Goal: Use online tool/utility: Use online tool/utility

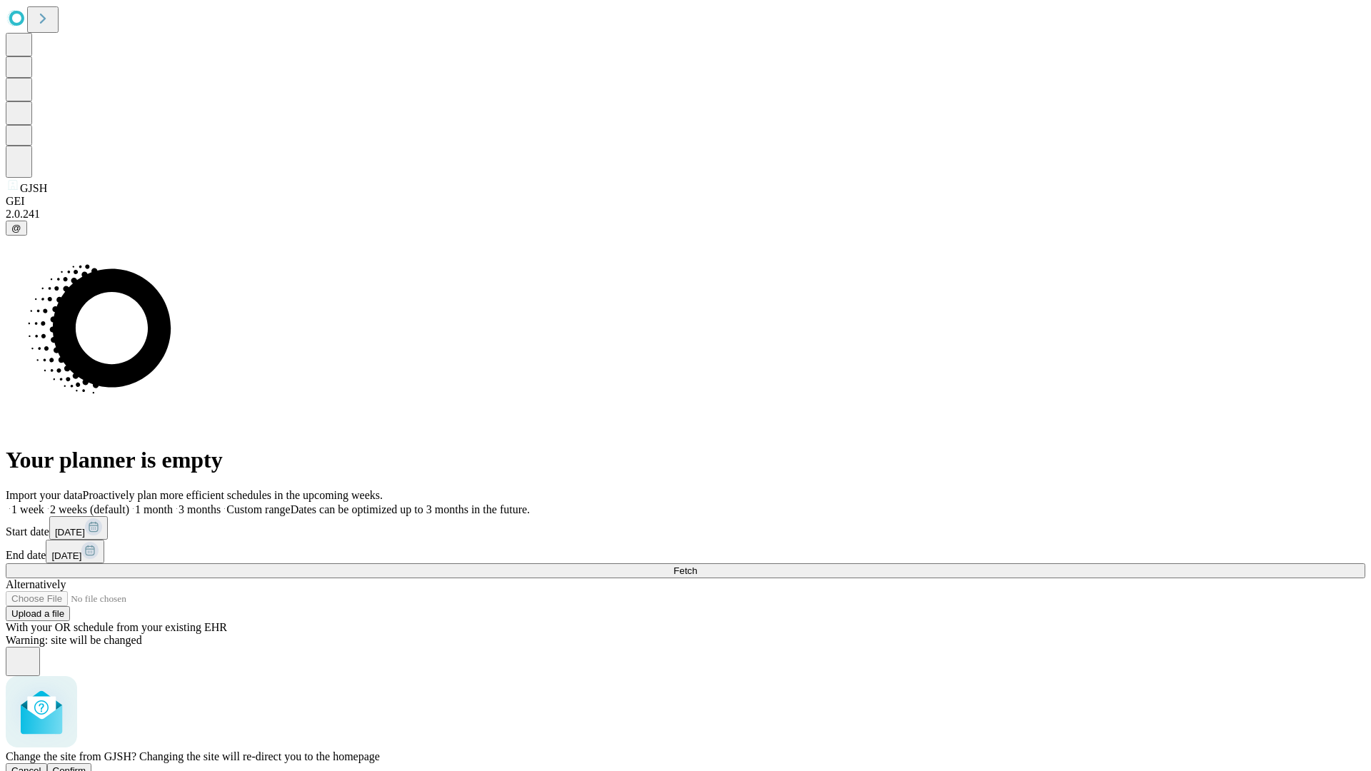
click at [86, 765] on span "Confirm" at bounding box center [70, 770] width 34 height 11
click at [129, 503] on label "2 weeks (default)" at bounding box center [86, 509] width 85 height 12
click at [697, 565] on span "Fetch" at bounding box center [685, 570] width 24 height 11
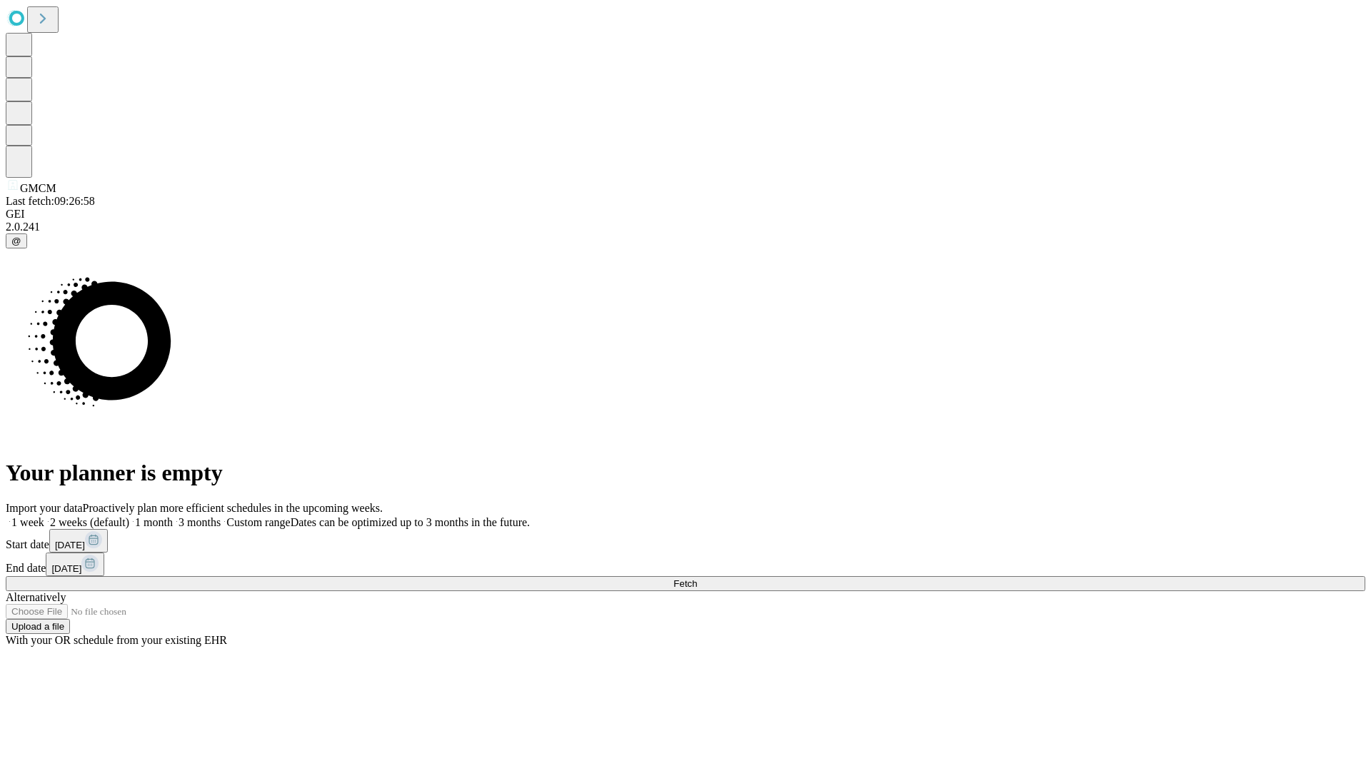
click at [697, 578] on span "Fetch" at bounding box center [685, 583] width 24 height 11
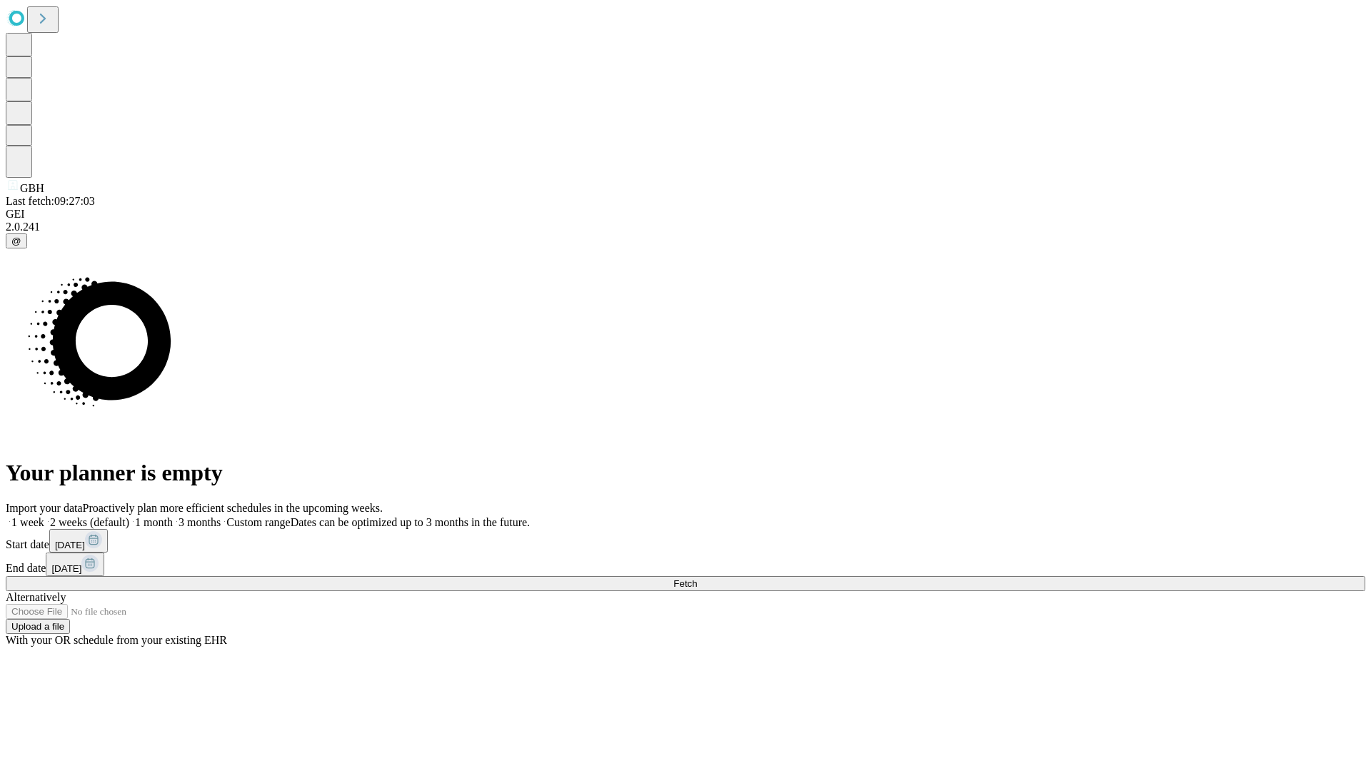
click at [129, 516] on label "2 weeks (default)" at bounding box center [86, 522] width 85 height 12
click at [697, 578] on span "Fetch" at bounding box center [685, 583] width 24 height 11
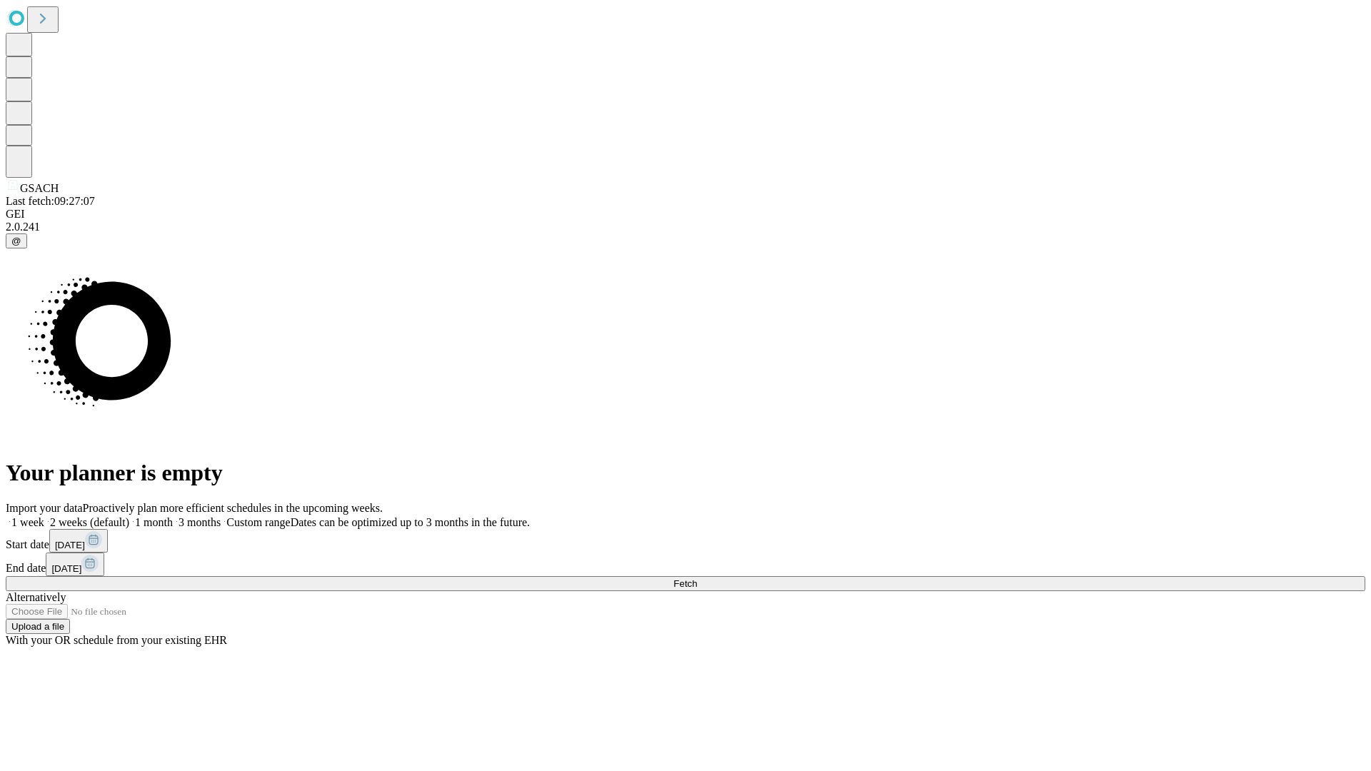
click at [697, 578] on span "Fetch" at bounding box center [685, 583] width 24 height 11
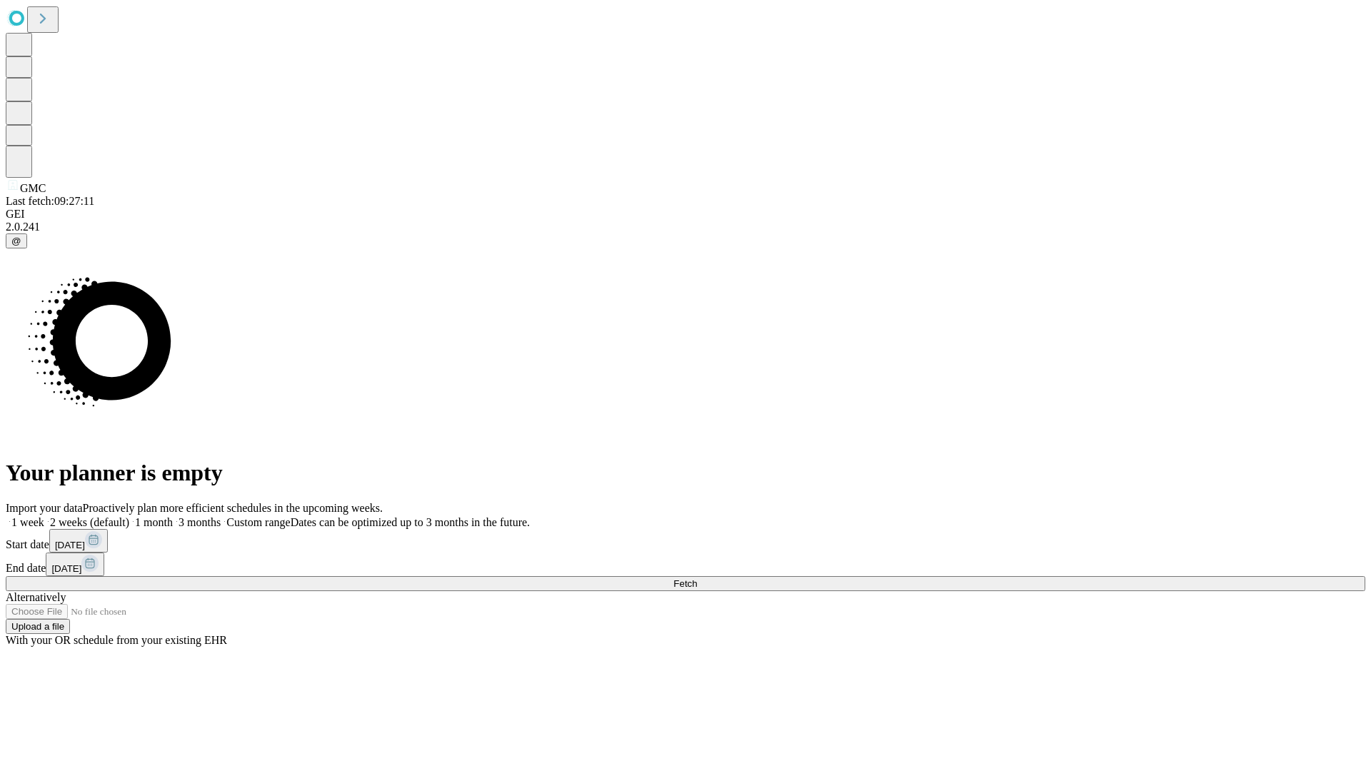
click at [697, 578] on span "Fetch" at bounding box center [685, 583] width 24 height 11
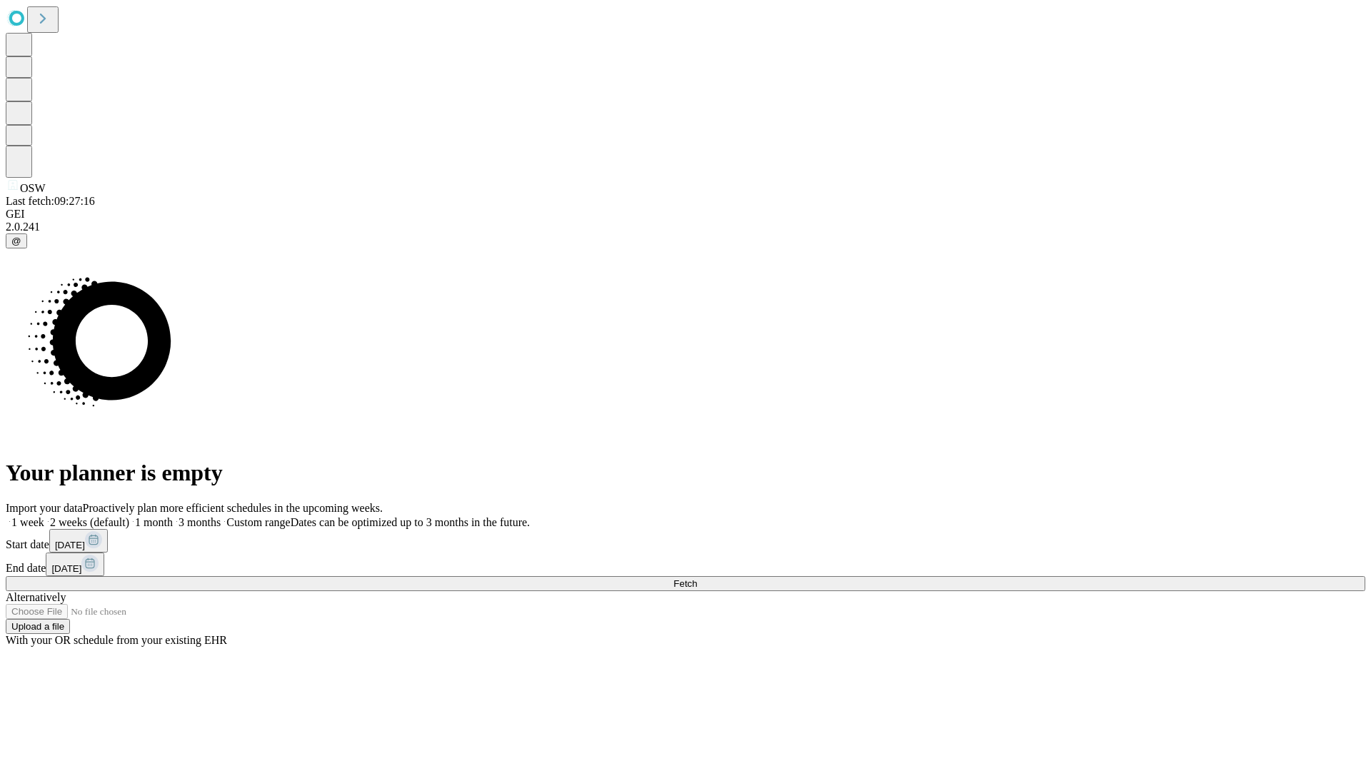
click at [129, 516] on label "2 weeks (default)" at bounding box center [86, 522] width 85 height 12
click at [697, 578] on span "Fetch" at bounding box center [685, 583] width 24 height 11
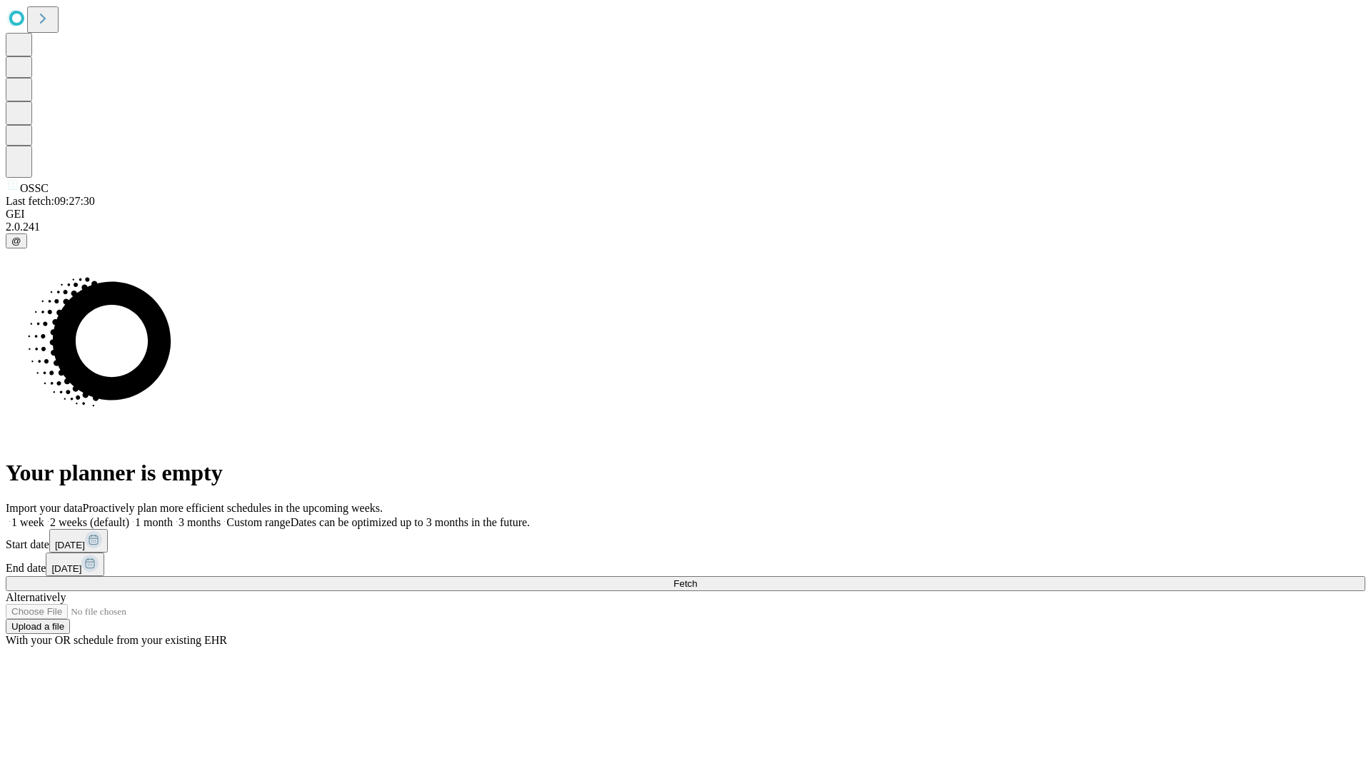
click at [129, 516] on label "2 weeks (default)" at bounding box center [86, 522] width 85 height 12
click at [697, 578] on span "Fetch" at bounding box center [685, 583] width 24 height 11
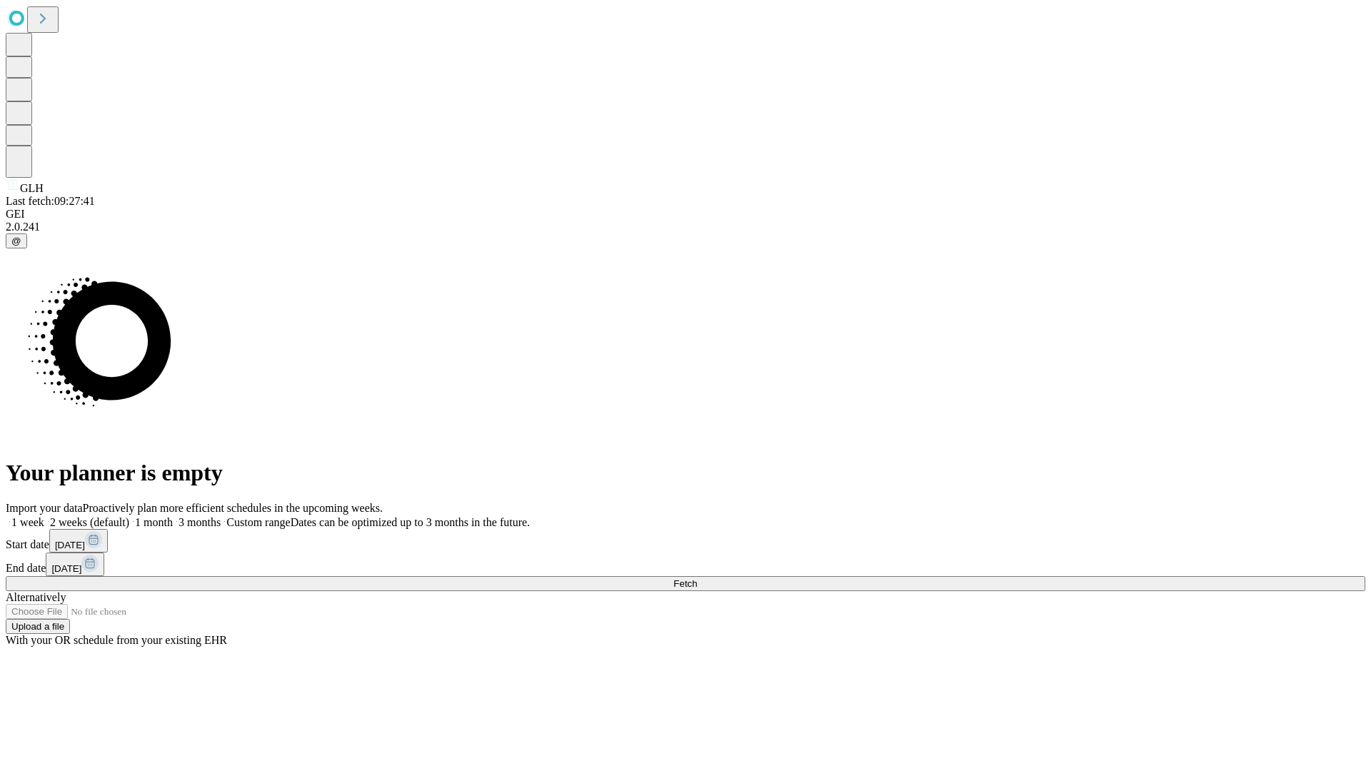
click at [129, 516] on label "2 weeks (default)" at bounding box center [86, 522] width 85 height 12
click at [697, 578] on span "Fetch" at bounding box center [685, 583] width 24 height 11
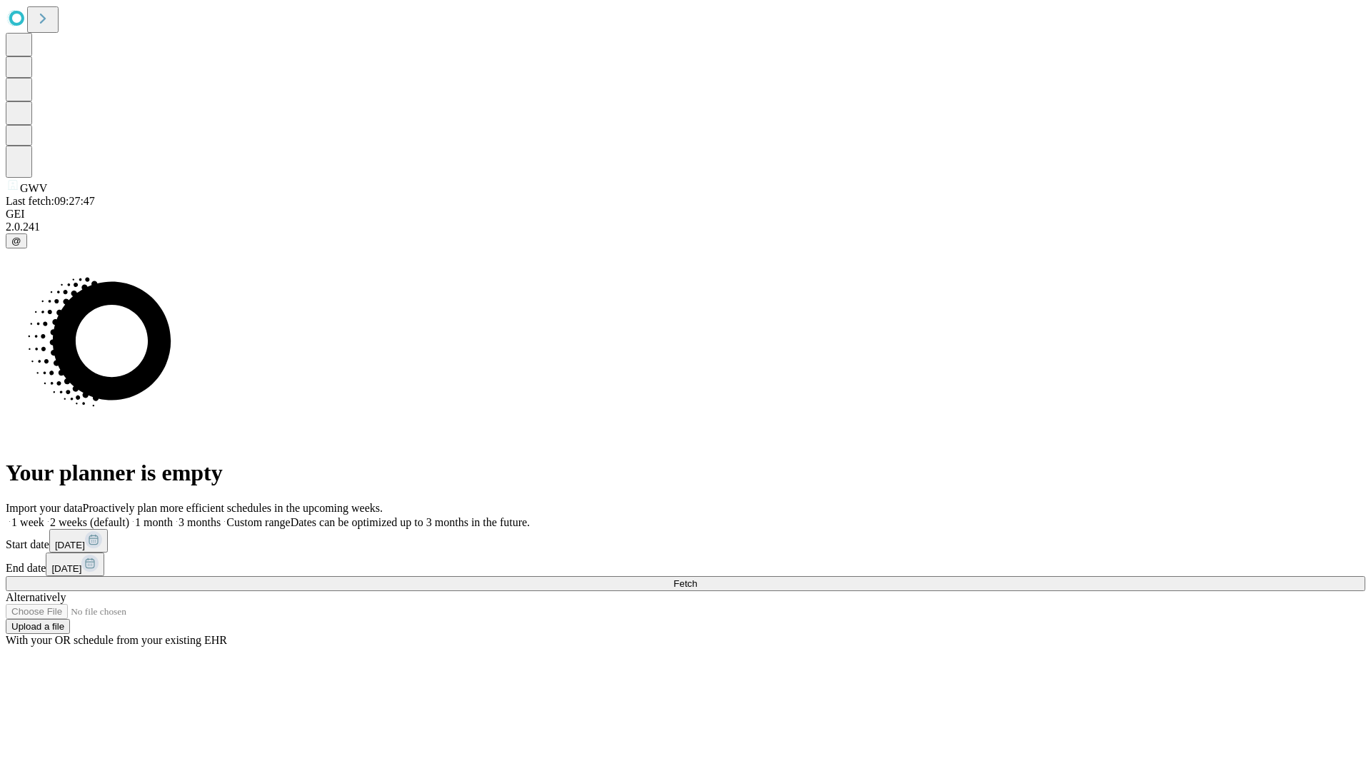
click at [129, 516] on label "2 weeks (default)" at bounding box center [86, 522] width 85 height 12
click at [697, 578] on span "Fetch" at bounding box center [685, 583] width 24 height 11
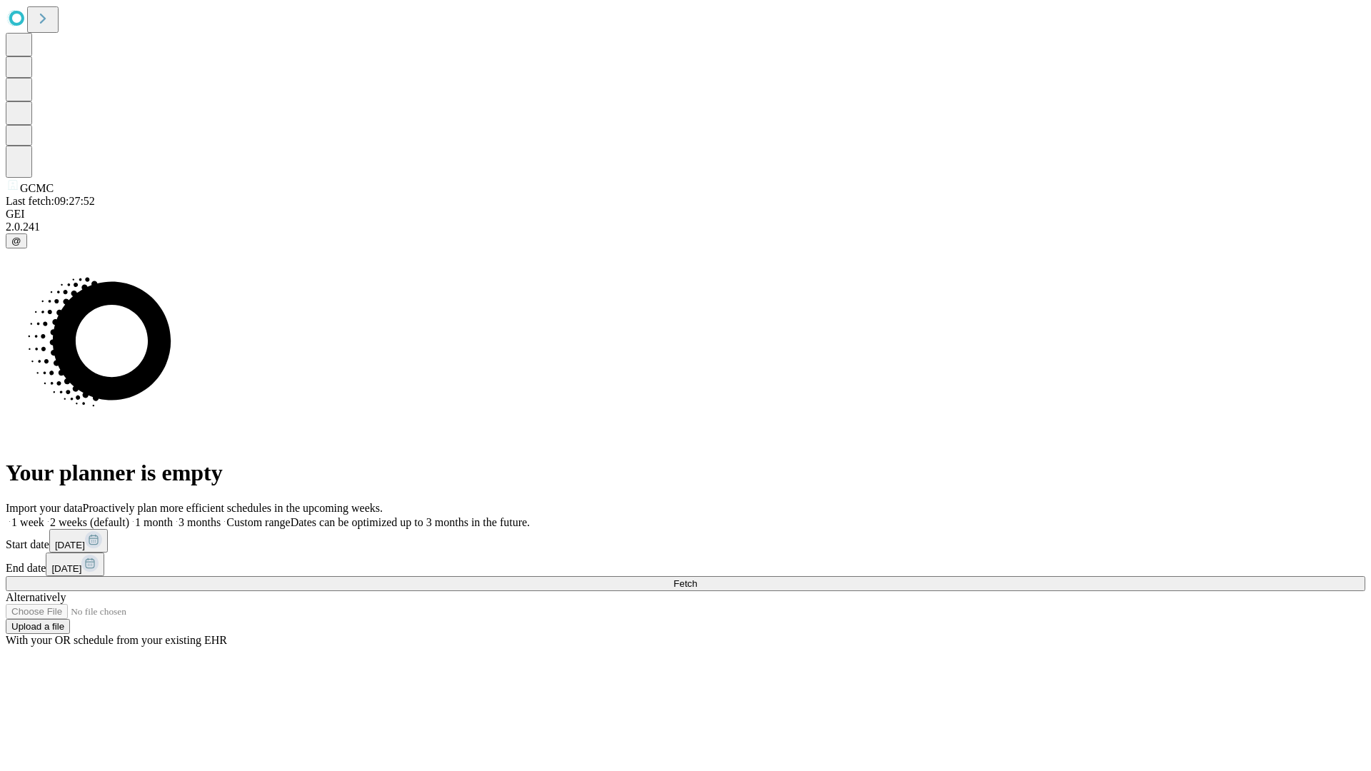
click at [697, 578] on span "Fetch" at bounding box center [685, 583] width 24 height 11
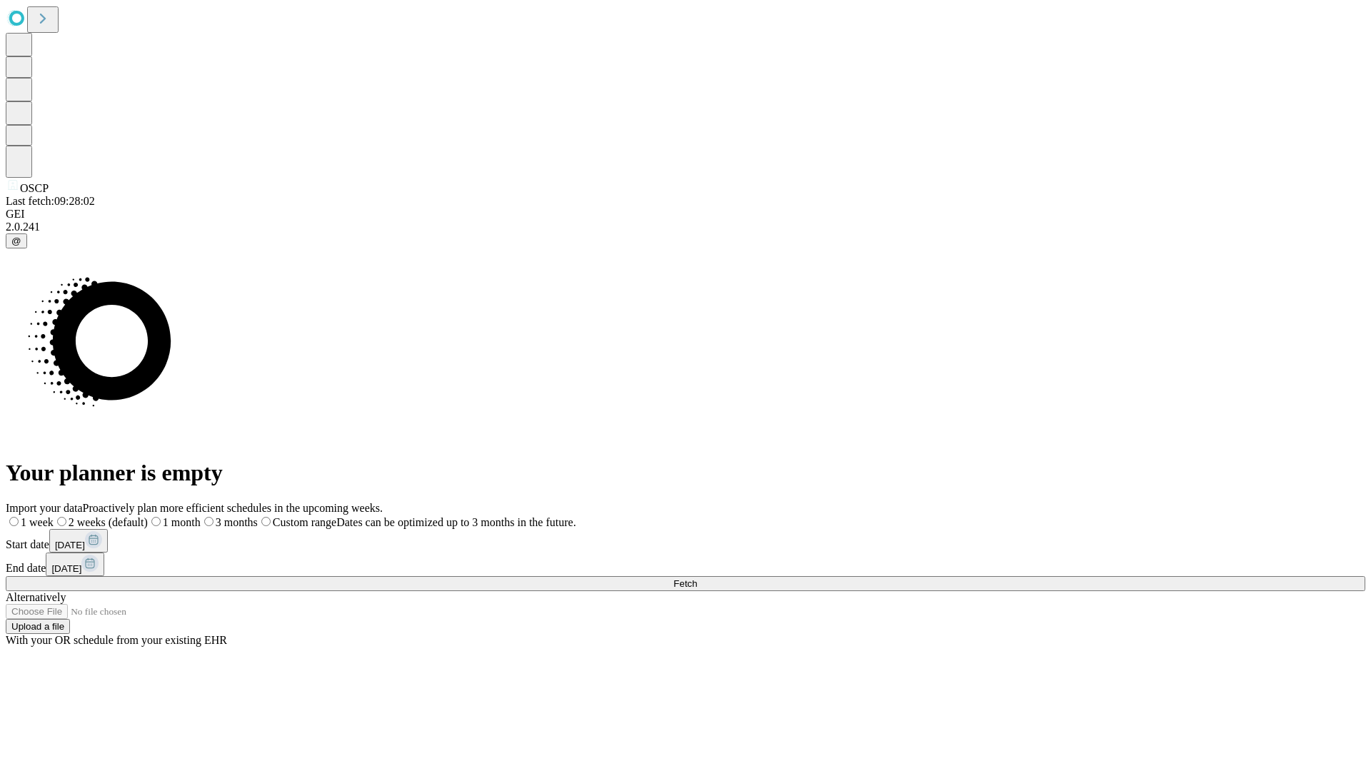
click at [148, 516] on label "2 weeks (default)" at bounding box center [101, 522] width 94 height 12
click at [697, 578] on span "Fetch" at bounding box center [685, 583] width 24 height 11
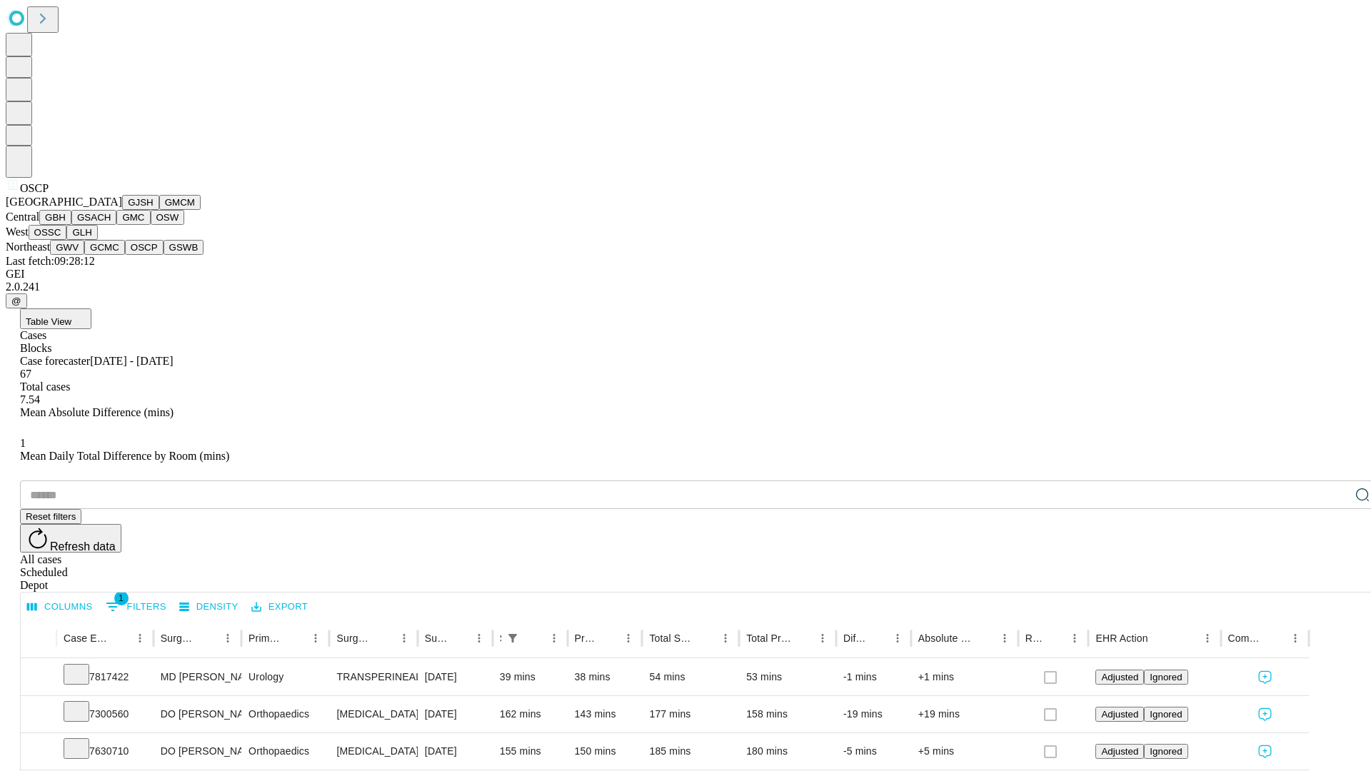
click at [163, 255] on button "GSWB" at bounding box center [183, 247] width 41 height 15
